Goal: Transaction & Acquisition: Book appointment/travel/reservation

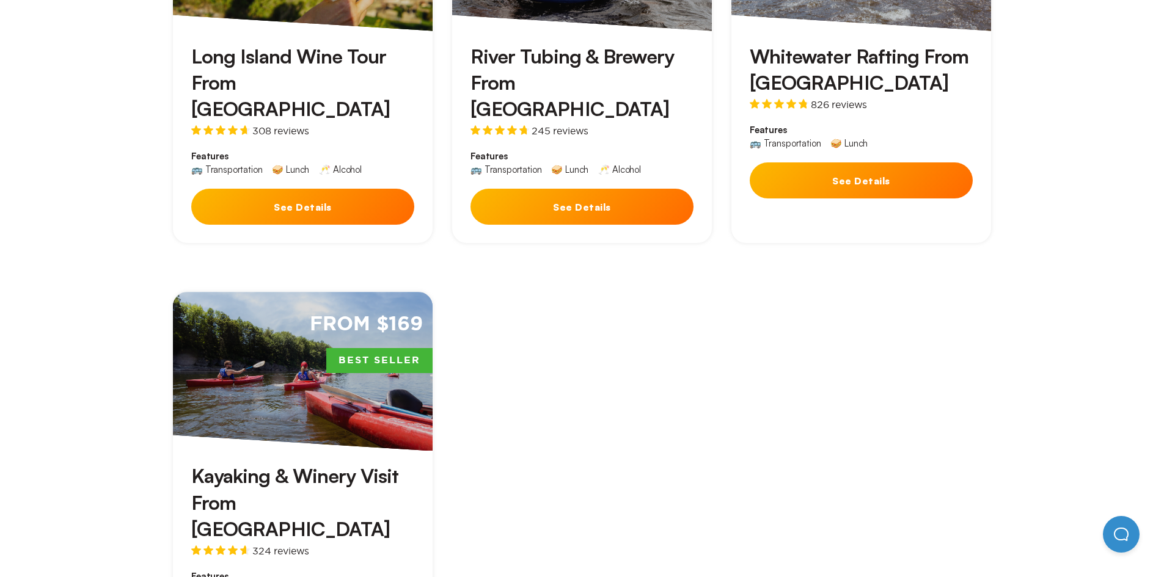
scroll to position [794, 0]
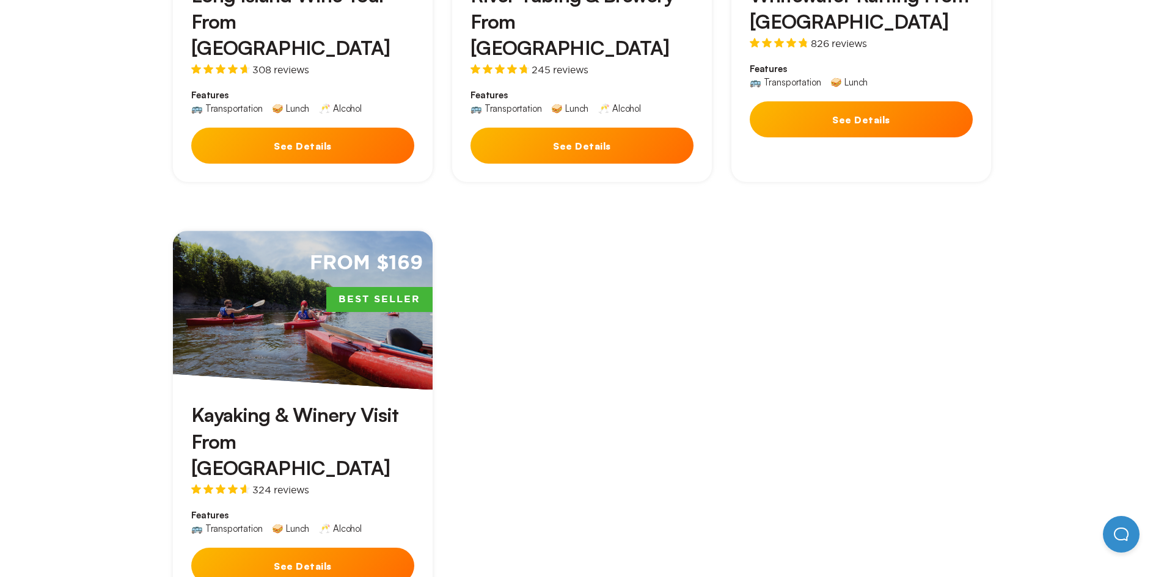
click at [315, 548] on button "See Details" at bounding box center [302, 566] width 223 height 36
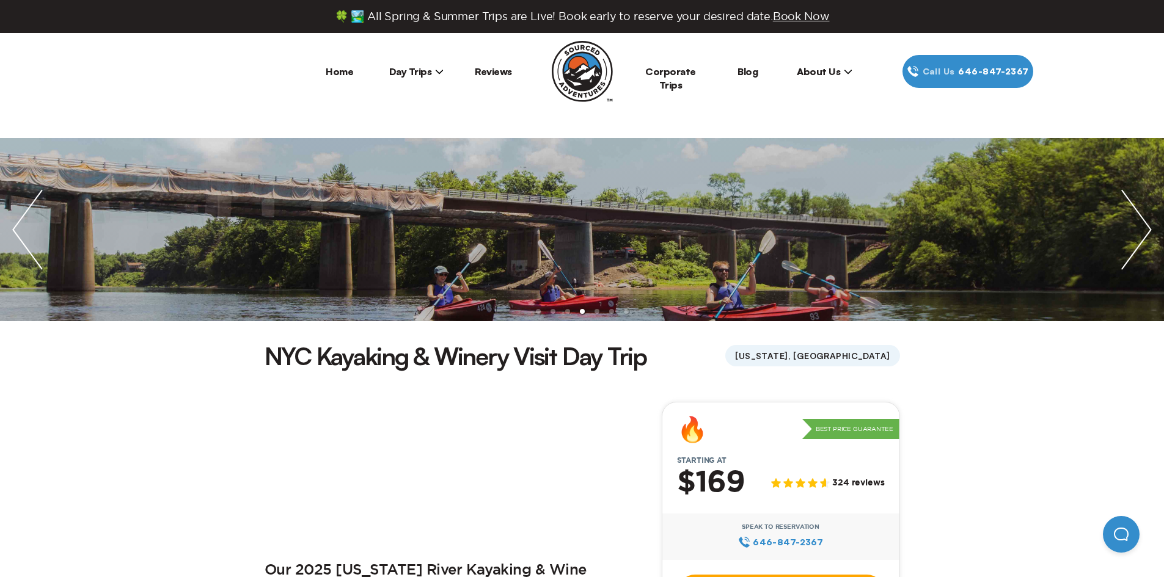
click at [429, 74] on span "Day Trips" at bounding box center [416, 71] width 55 height 12
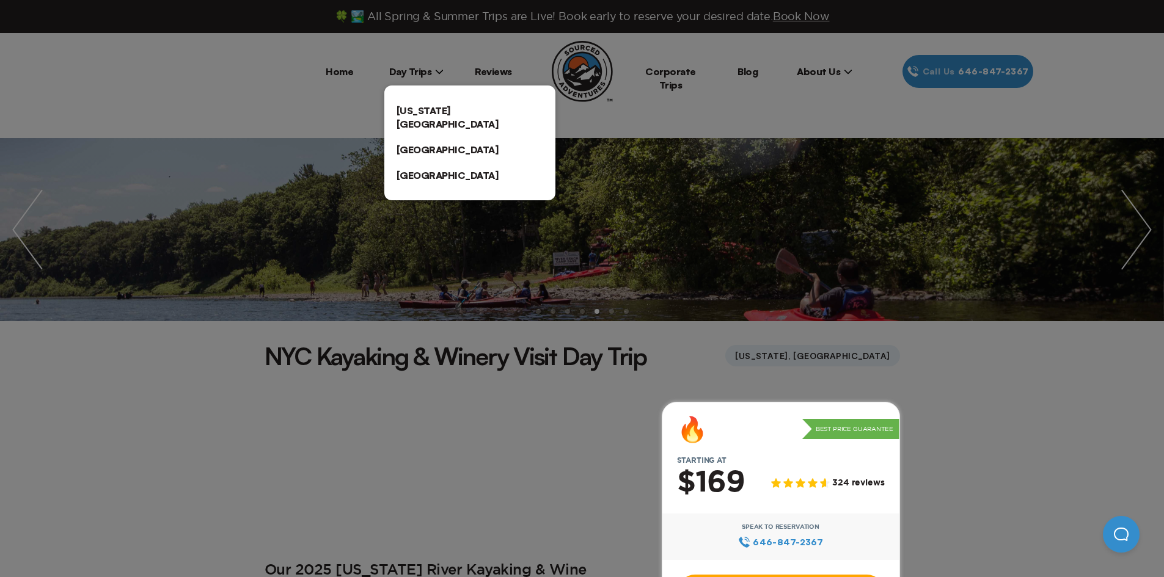
click at [434, 111] on link "[US_STATE][GEOGRAPHIC_DATA]" at bounding box center [469, 117] width 171 height 39
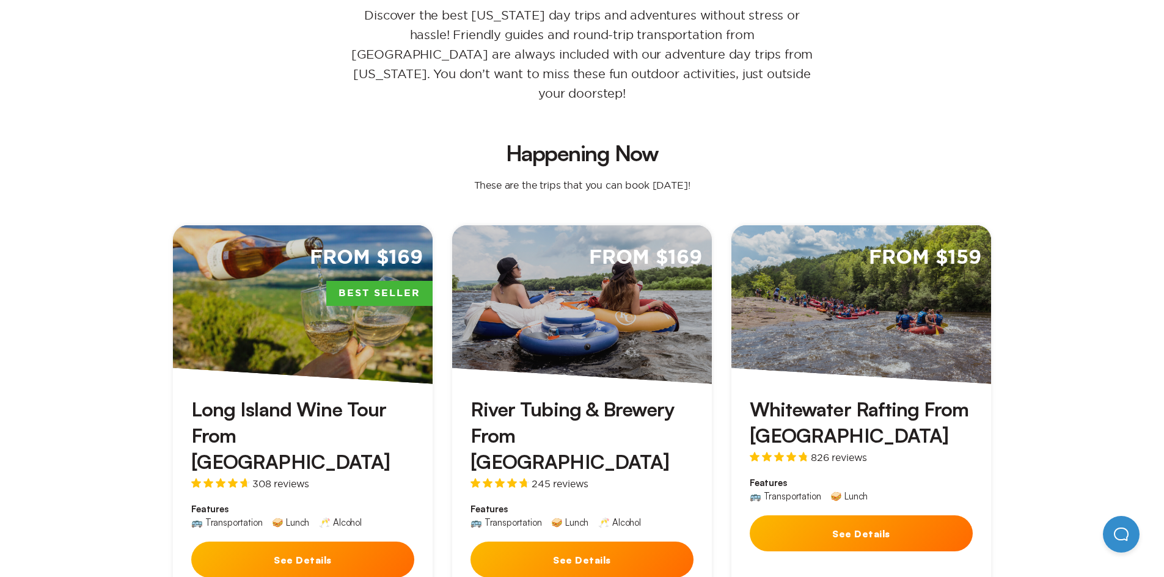
scroll to position [244, 0]
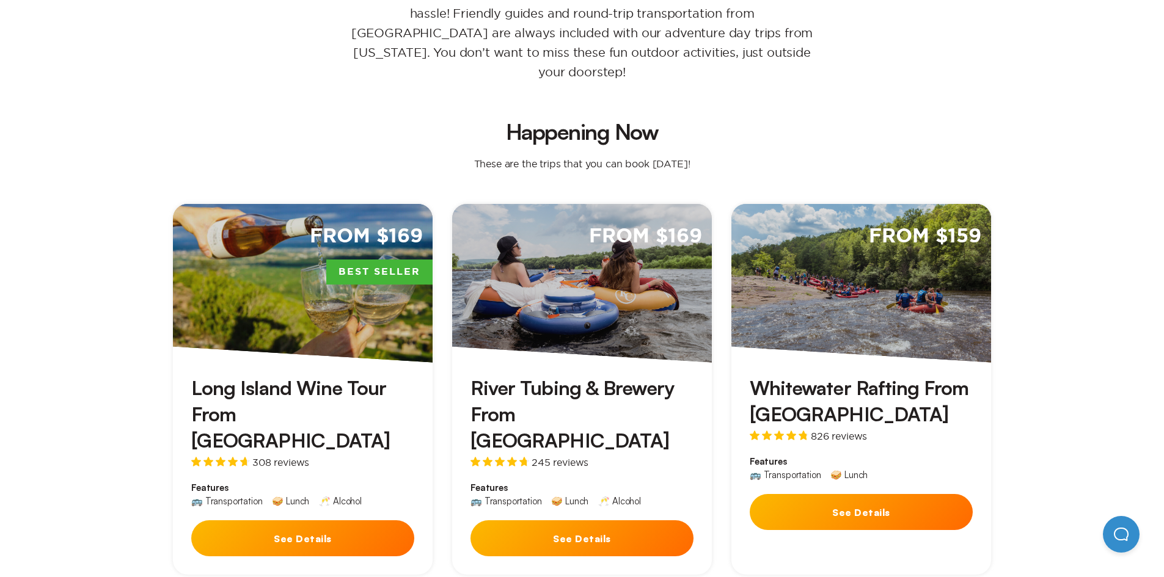
click at [247, 317] on div "From $169 Best Seller" at bounding box center [303, 283] width 260 height 159
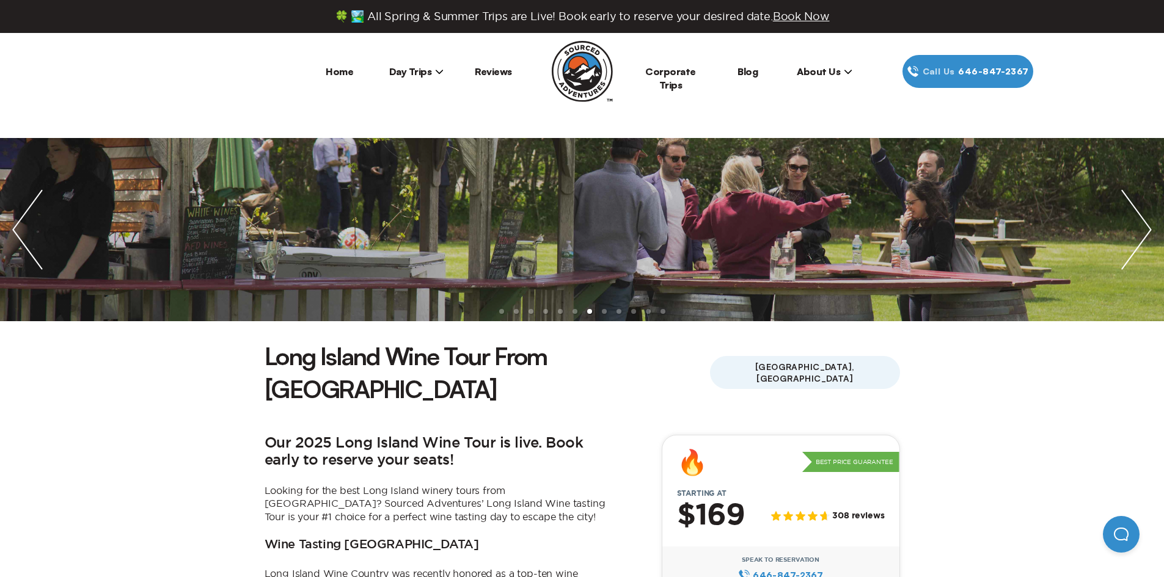
click at [424, 75] on span "Day Trips" at bounding box center [416, 71] width 55 height 12
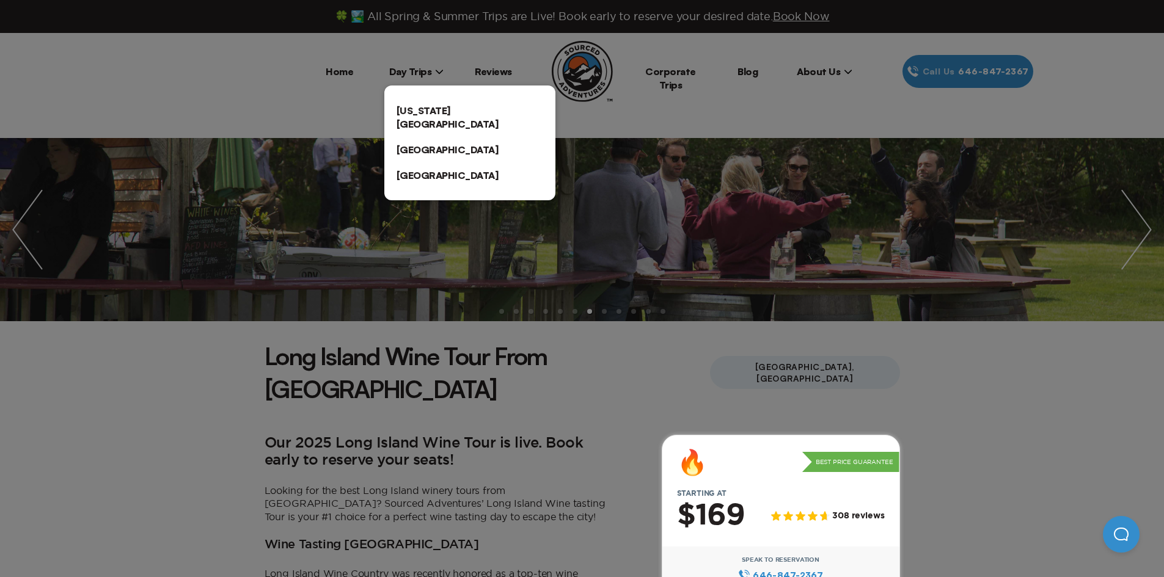
click at [420, 111] on link "[US_STATE][GEOGRAPHIC_DATA]" at bounding box center [469, 117] width 171 height 39
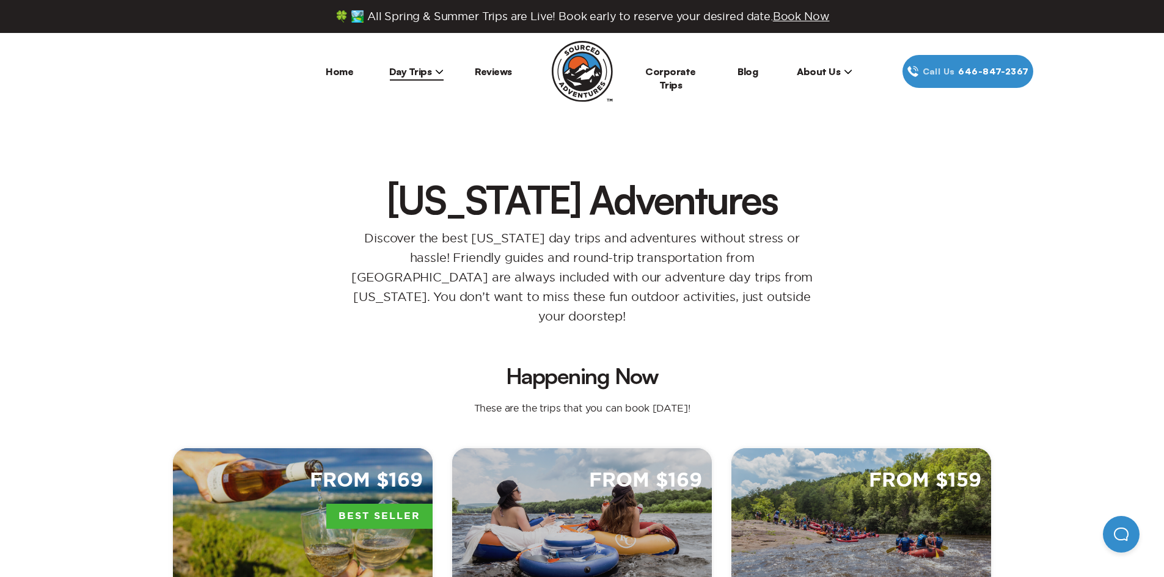
click at [335, 76] on link "Home" at bounding box center [339, 71] width 27 height 12
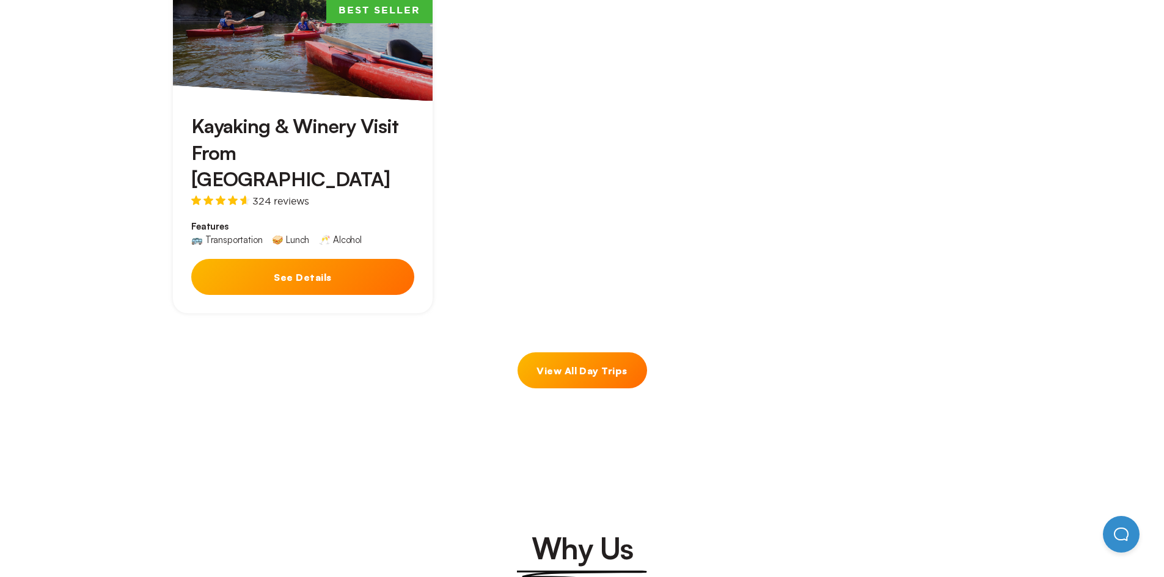
scroll to position [1100, 0]
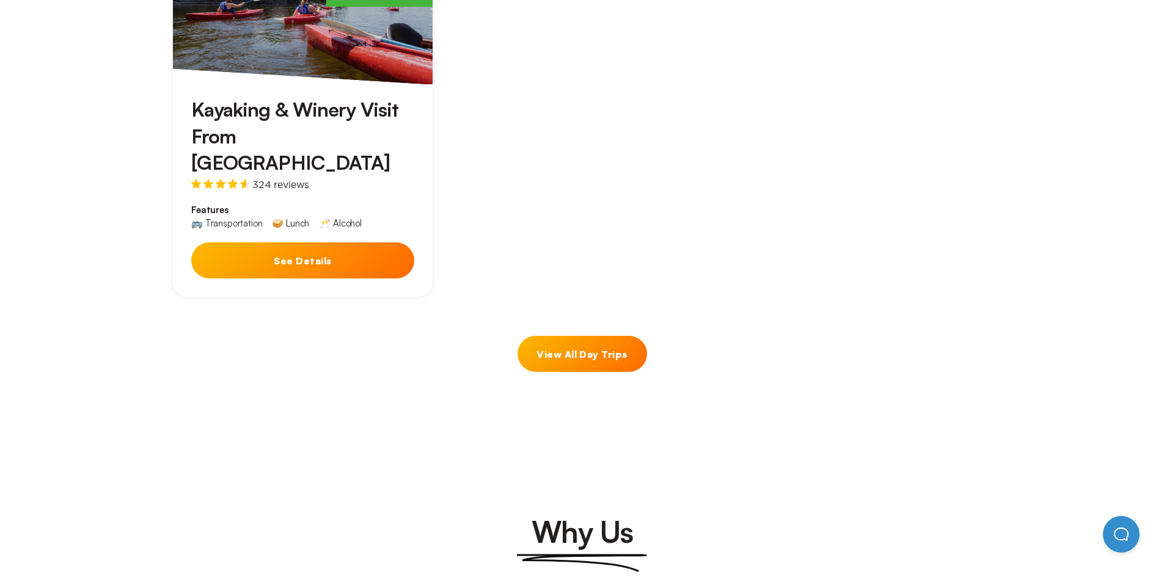
click at [570, 336] on link "View All Day Trips" at bounding box center [582, 354] width 130 height 36
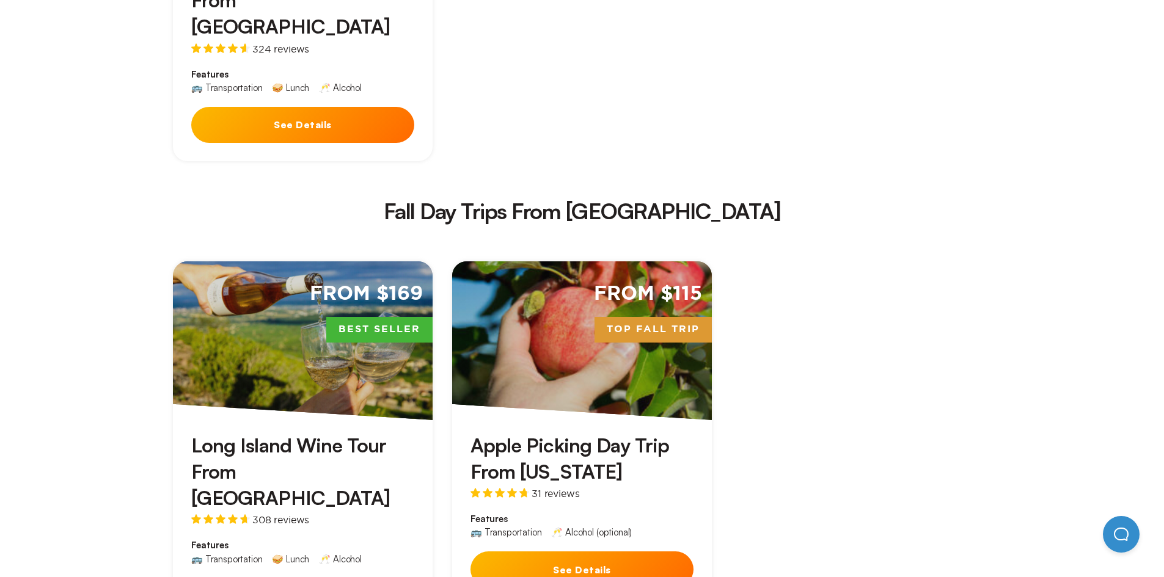
scroll to position [2016, 0]
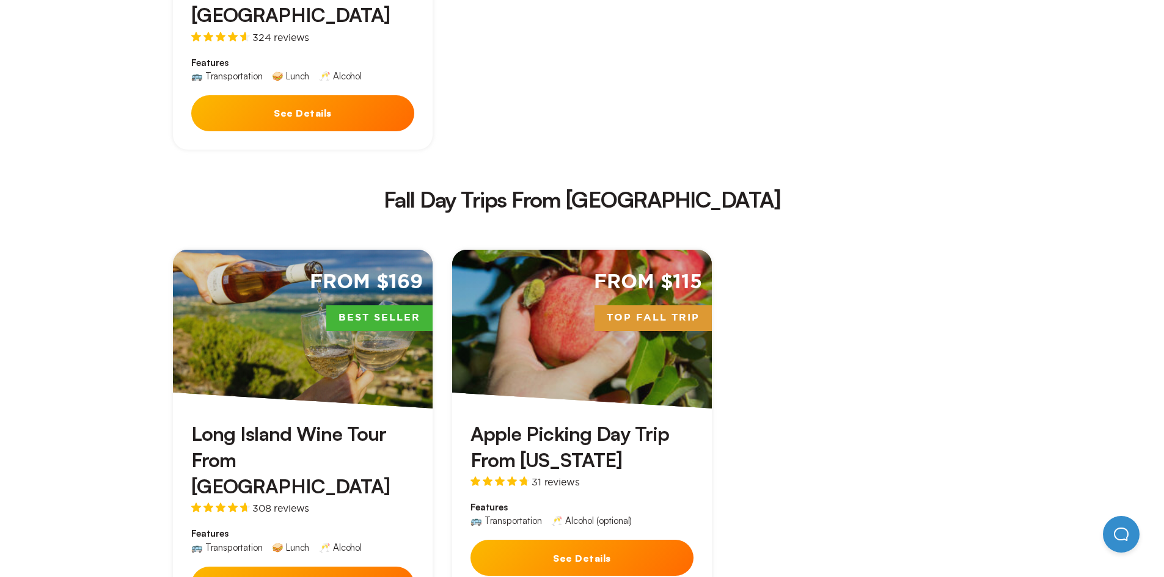
click at [646, 250] on div "From $115 Top Fall Trip" at bounding box center [582, 329] width 260 height 159
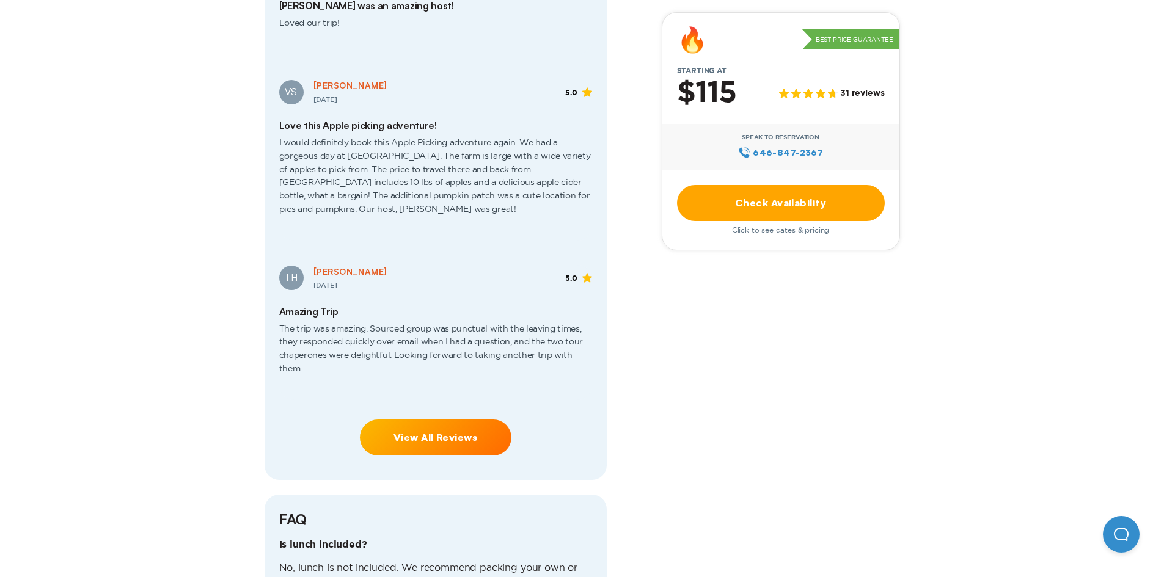
scroll to position [2627, 0]
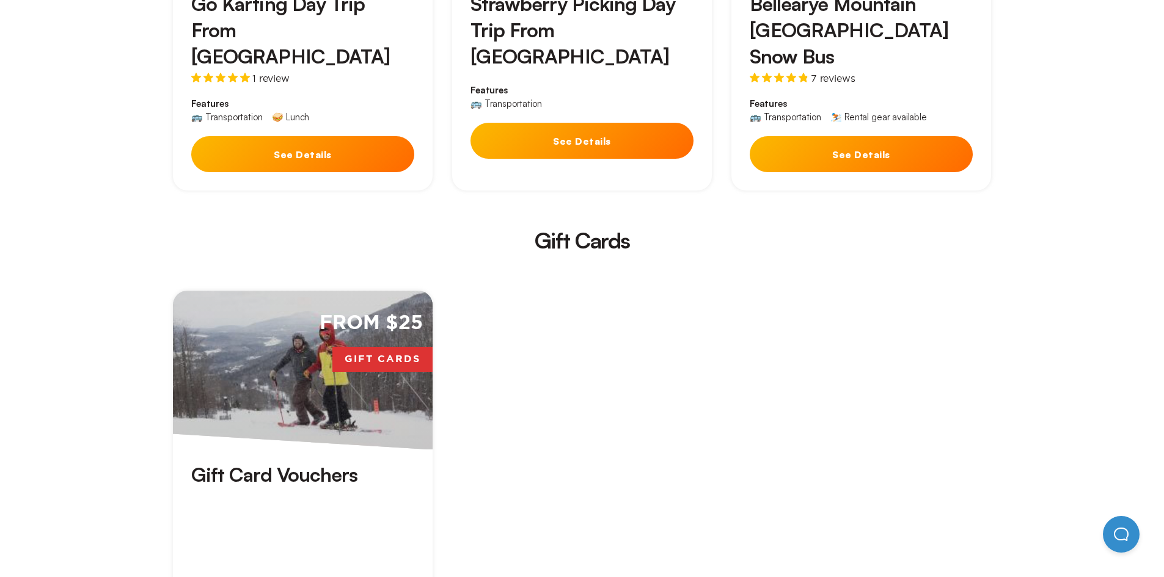
scroll to position [3360, 0]
